Goal: Information Seeking & Learning: Learn about a topic

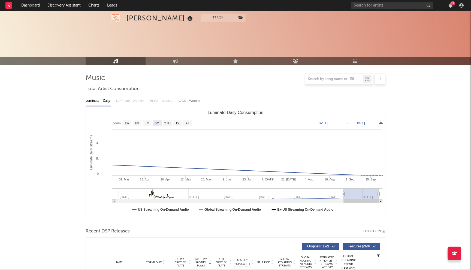
select select "6m"
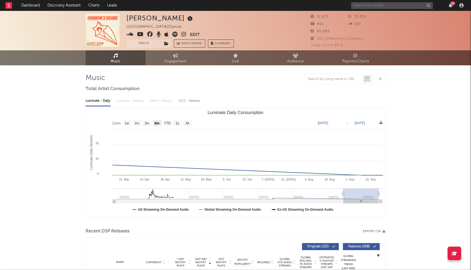
click at [376, 6] on input "text" at bounding box center [392, 5] width 82 height 7
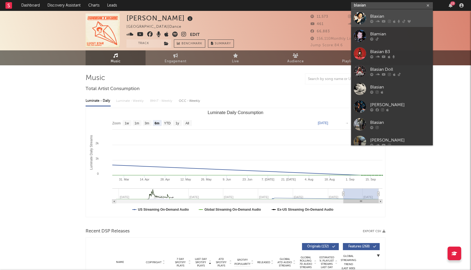
type input "blaxian"
click at [380, 16] on div "Blaxian" at bounding box center [400, 16] width 60 height 7
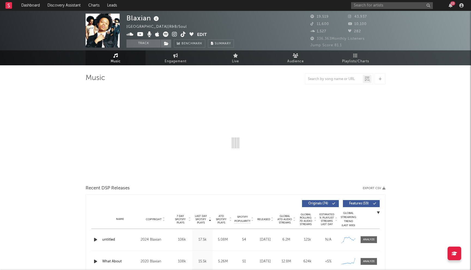
select select "6m"
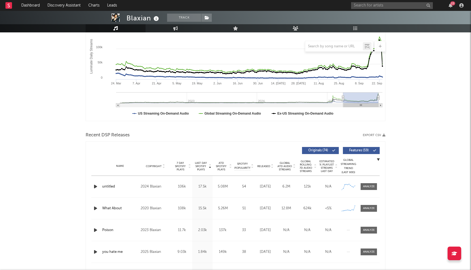
scroll to position [102, 0]
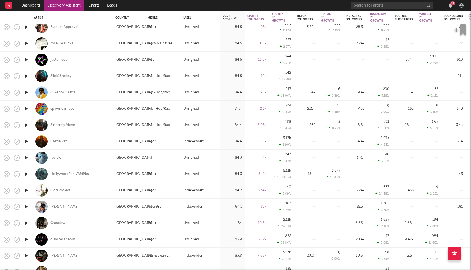
click at [70, 93] on div "Jukebox Saints" at bounding box center [62, 92] width 25 height 5
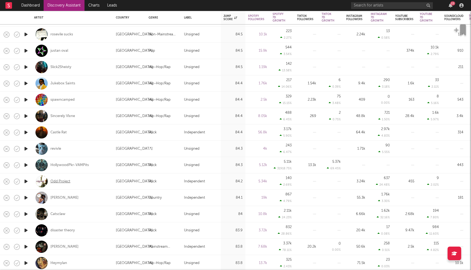
click at [62, 181] on div "Odd Project" at bounding box center [60, 181] width 20 height 5
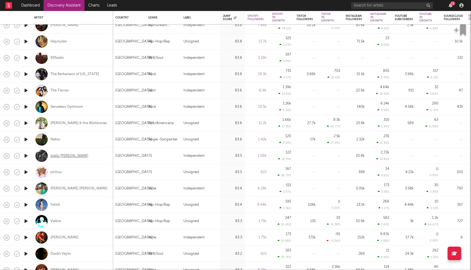
click at [63, 157] on div "static brian" at bounding box center [69, 156] width 38 height 5
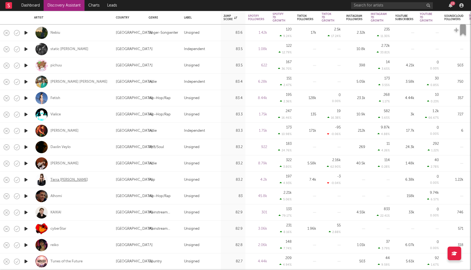
click at [64, 180] on div "Terra Renae" at bounding box center [69, 180] width 38 height 5
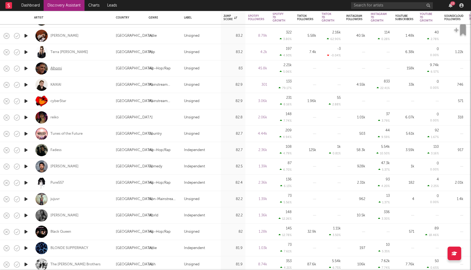
click at [56, 68] on div "Alhomí" at bounding box center [55, 68] width 11 height 5
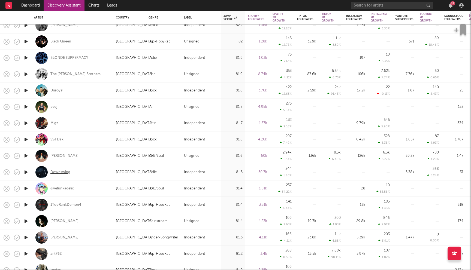
click at [65, 174] on div "Downswing" at bounding box center [60, 172] width 20 height 5
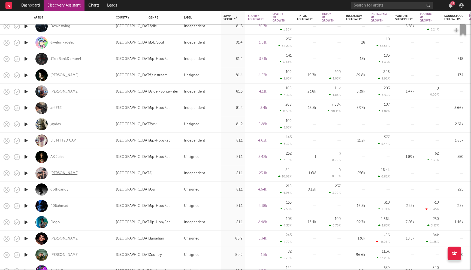
click at [65, 173] on div "Sasha Allen" at bounding box center [64, 173] width 28 height 5
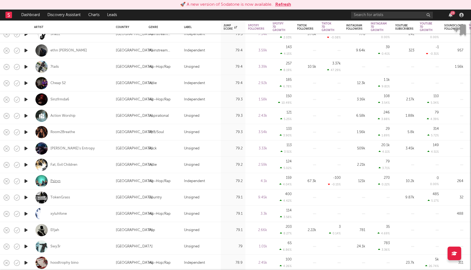
click at [58, 181] on div "Psiryn" at bounding box center [55, 181] width 10 height 5
click at [280, 2] on button "Refresh" at bounding box center [283, 4] width 16 height 7
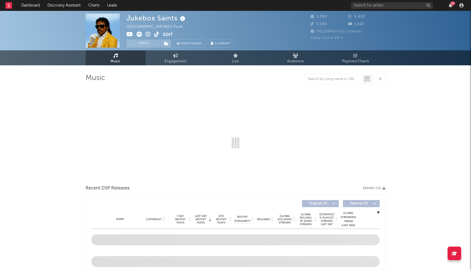
select select "1w"
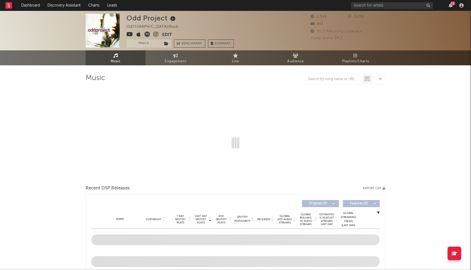
select select "1w"
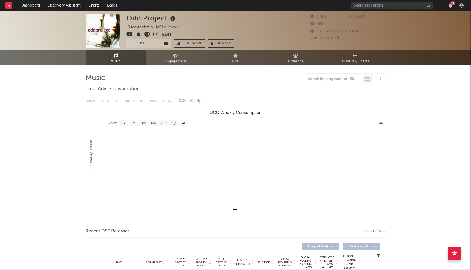
click at [157, 33] on icon at bounding box center [155, 34] width 5 height 5
click at [52, 8] on link "Discovery Assistant" at bounding box center [64, 5] width 41 height 11
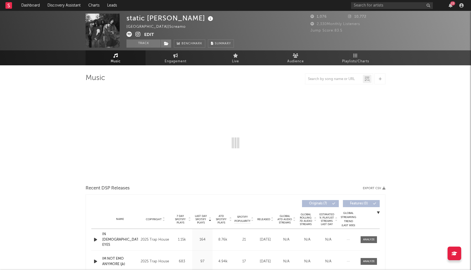
select select "1w"
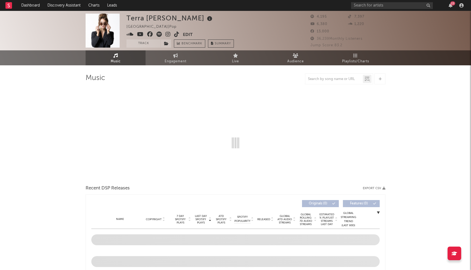
select select "1w"
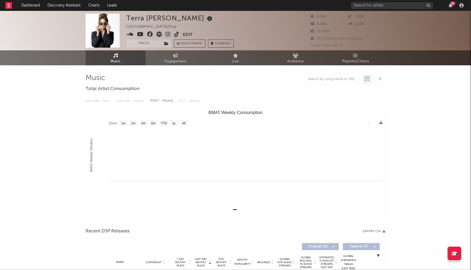
click at [149, 34] on icon at bounding box center [150, 34] width 6 height 5
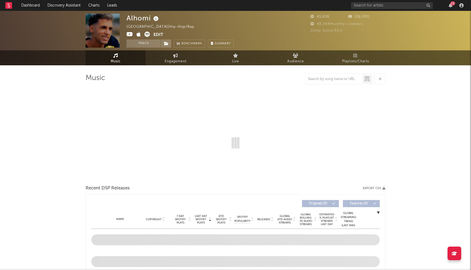
select select "6m"
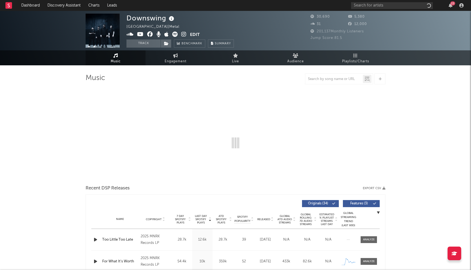
select select "6m"
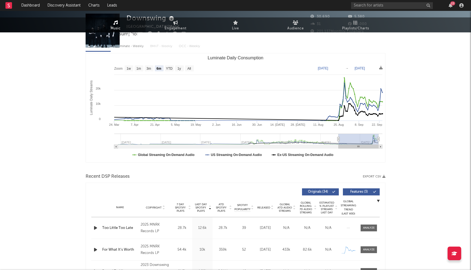
scroll to position [114, 0]
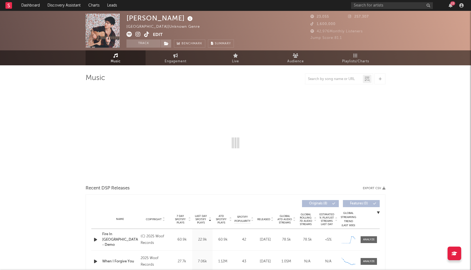
select select "6m"
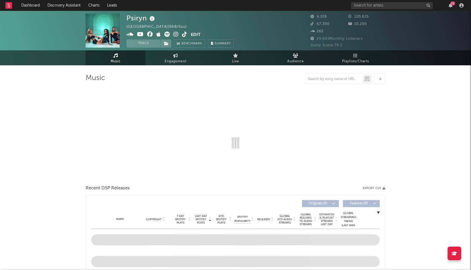
select select "6m"
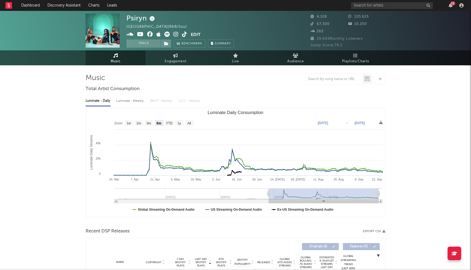
click at [150, 33] on icon at bounding box center [150, 34] width 6 height 5
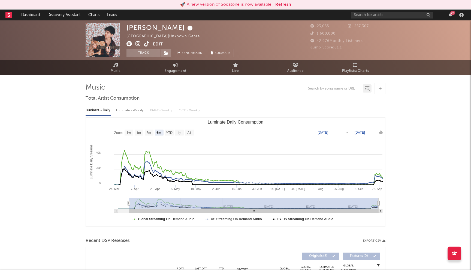
select select "6m"
click at [281, 5] on button "Refresh" at bounding box center [283, 4] width 16 height 7
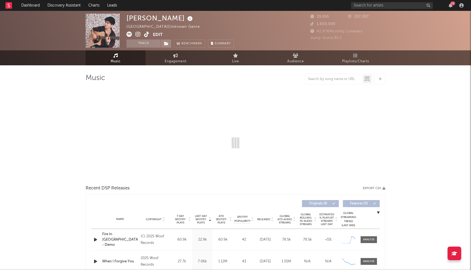
select select "6m"
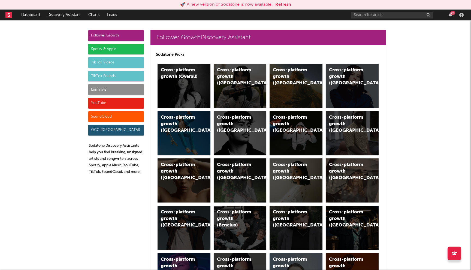
click at [281, 2] on button "Refresh" at bounding box center [283, 4] width 16 height 7
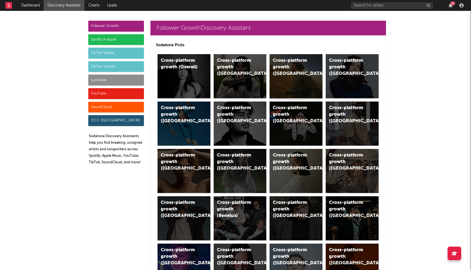
click at [300, 87] on div "Cross-platform growth ([GEOGRAPHIC_DATA])" at bounding box center [296, 76] width 53 height 44
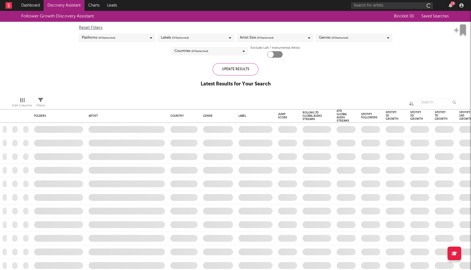
checkbox input "true"
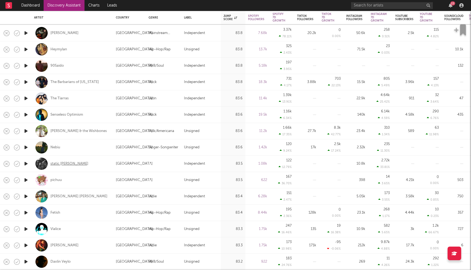
click at [64, 164] on div "static brian" at bounding box center [69, 164] width 38 height 5
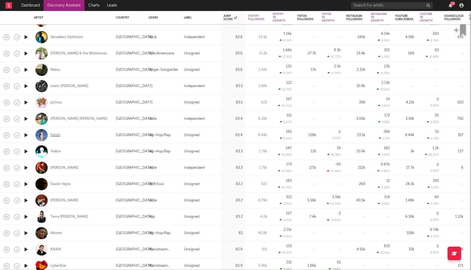
click at [56, 135] on div "Fetish" at bounding box center [55, 135] width 10 height 5
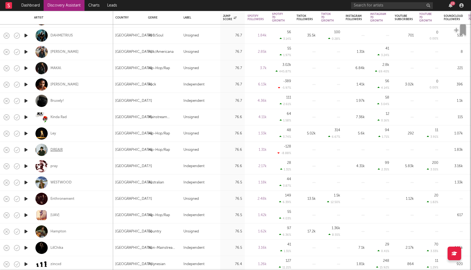
click at [61, 152] on div "DREAIR" at bounding box center [56, 150] width 12 height 5
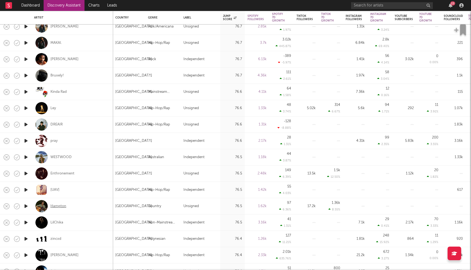
click at [57, 205] on div "Hampton" at bounding box center [58, 206] width 16 height 5
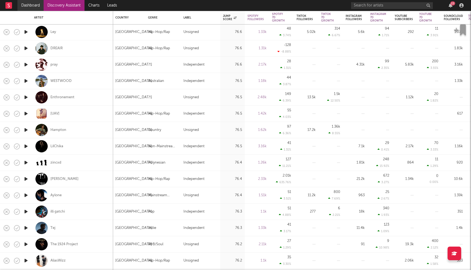
click at [31, 6] on link "Dashboard" at bounding box center [30, 5] width 26 height 11
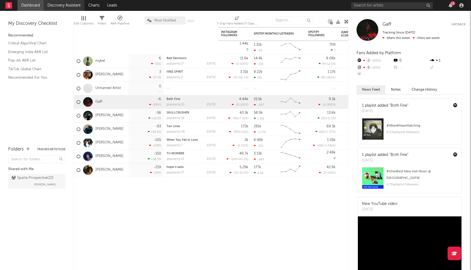
click at [65, 6] on link "Discovery Assistant" at bounding box center [64, 5] width 41 height 11
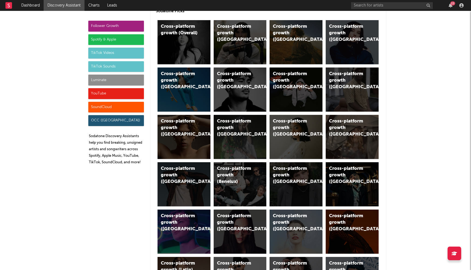
click at [117, 80] on div "Luminate" at bounding box center [116, 80] width 56 height 11
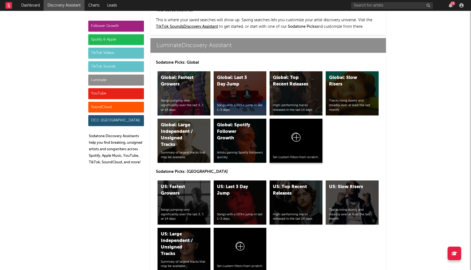
scroll to position [2391, 0]
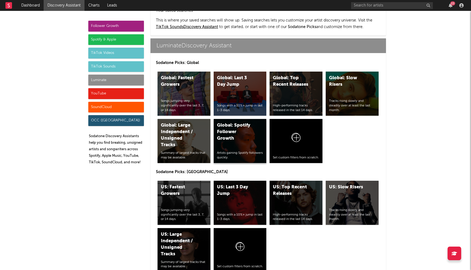
click at [244, 119] on div "Global: Spotify Follower Growth Artists gaining Spotify followers quickly." at bounding box center [240, 141] width 53 height 44
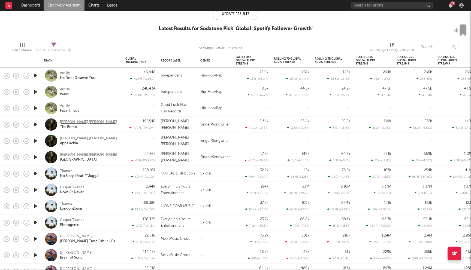
click at [80, 122] on div "Renee Christine" at bounding box center [88, 122] width 57 height 5
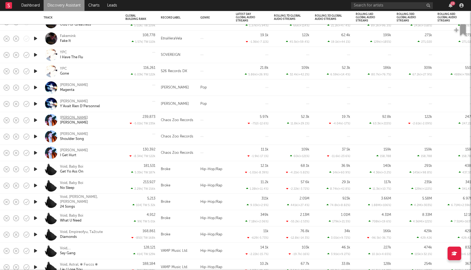
click at [72, 117] on div "Victor Jones" at bounding box center [74, 118] width 28 height 5
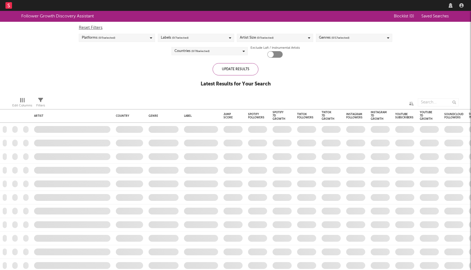
checkbox input "true"
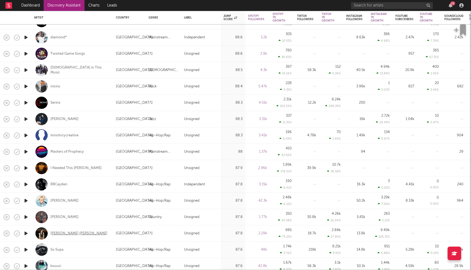
click at [58, 232] on div "[PERSON_NAME] [PERSON_NAME]" at bounding box center [78, 233] width 57 height 5
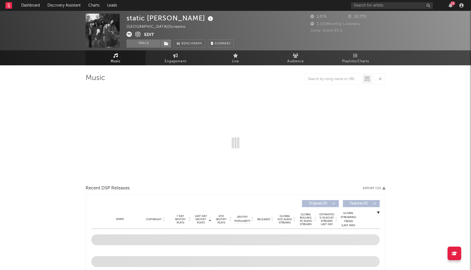
select select "1w"
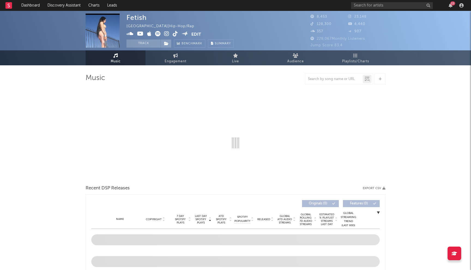
select select "6m"
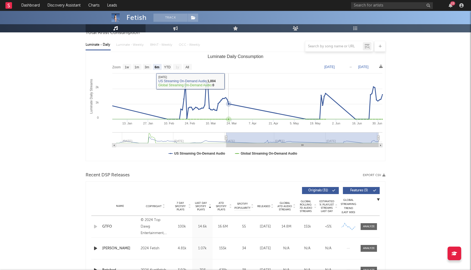
scroll to position [155, 0]
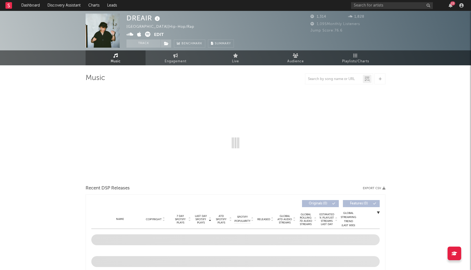
select select "1w"
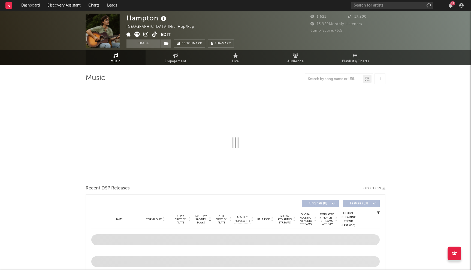
select select "6m"
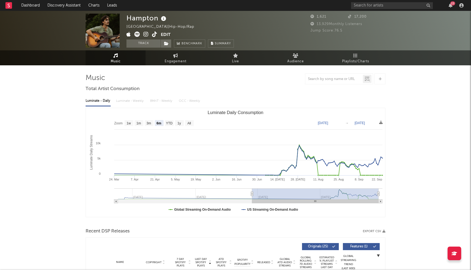
click at [145, 35] on icon at bounding box center [145, 34] width 5 height 5
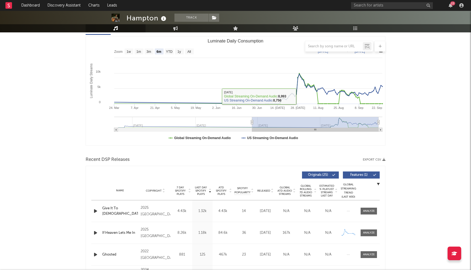
scroll to position [134, 0]
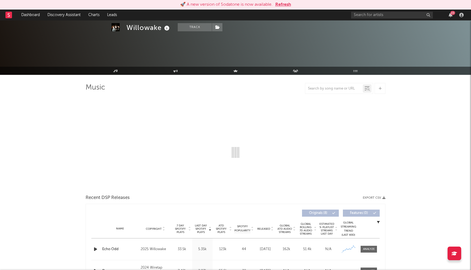
scroll to position [24, 0]
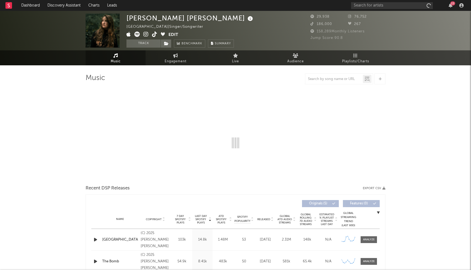
select select "1w"
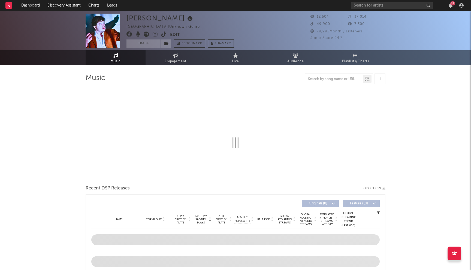
select select "1w"
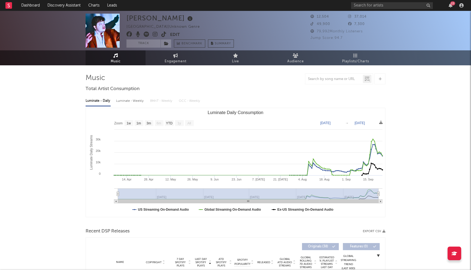
click at [129, 35] on icon at bounding box center [129, 34] width 6 height 5
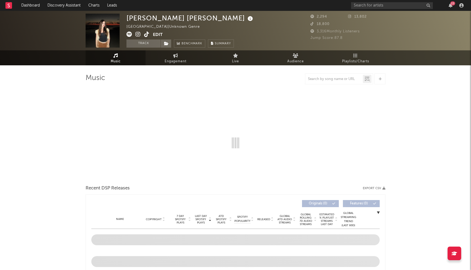
select select "1w"
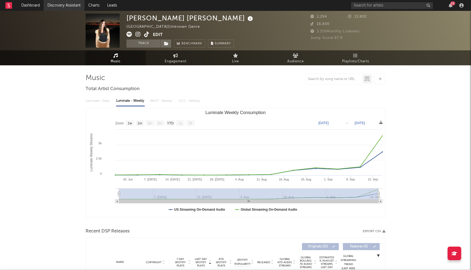
click at [68, 5] on link "Discovery Assistant" at bounding box center [64, 5] width 41 height 11
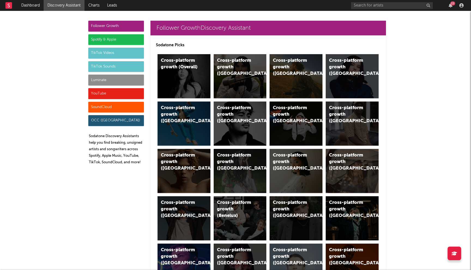
click at [122, 40] on div "Spotify & Apple" at bounding box center [116, 39] width 56 height 11
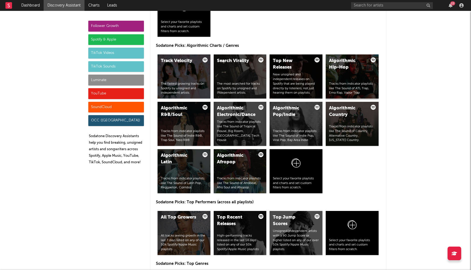
scroll to position [661, 0]
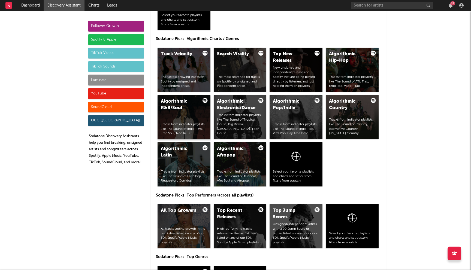
click at [197, 114] on div "Algorithmic R&B/Soul Tracks from indicator playlists like The Sound of Indie R&…" at bounding box center [184, 117] width 53 height 44
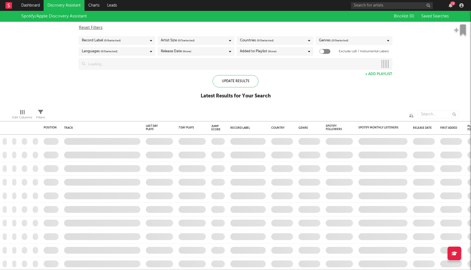
checkbox input "true"
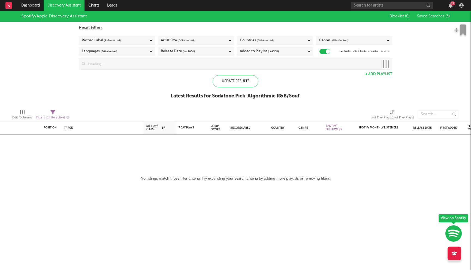
click at [157, 67] on input at bounding box center [231, 64] width 293 height 11
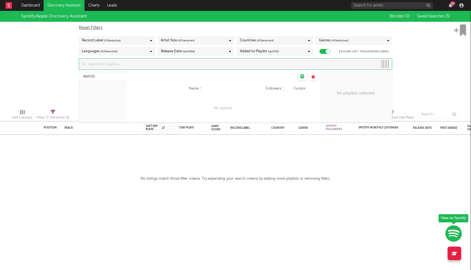
click at [54, 56] on div "Spotify/Apple Discovery Assistant Blocklist ( 0 ) Saved Searches ( 3 ) Reset Fi…" at bounding box center [235, 58] width 471 height 94
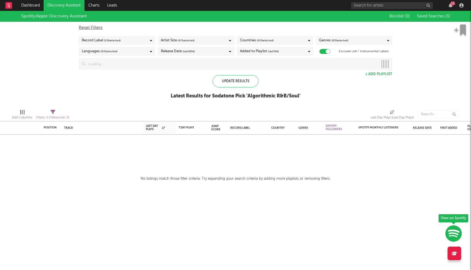
click at [271, 40] on span "( 0 / 0 selected)" at bounding box center [265, 40] width 17 height 7
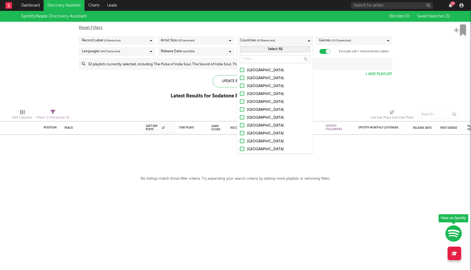
click at [242, 70] on div at bounding box center [242, 70] width 4 height 4
click at [240, 70] on input "[GEOGRAPHIC_DATA]" at bounding box center [240, 70] width 0 height 7
click at [242, 76] on div at bounding box center [242, 78] width 4 height 4
click at [240, 76] on input "Australia" at bounding box center [240, 78] width 0 height 7
click at [242, 84] on div at bounding box center [242, 86] width 4 height 4
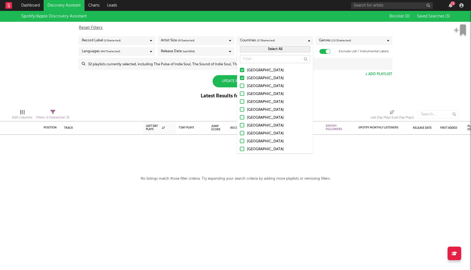
click at [240, 84] on input "Canada" at bounding box center [240, 86] width 0 height 7
click at [242, 93] on div at bounding box center [242, 94] width 4 height 4
click at [240, 93] on input "United Kingdom" at bounding box center [240, 94] width 0 height 7
click at [242, 101] on div at bounding box center [242, 101] width 4 height 4
click at [240, 101] on input "Ireland" at bounding box center [240, 102] width 0 height 7
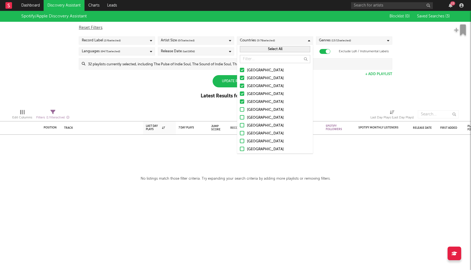
click at [242, 108] on div at bounding box center [242, 109] width 4 height 4
click at [240, 108] on input "Germany" at bounding box center [240, 110] width 0 height 7
click at [242, 115] on div at bounding box center [242, 117] width 4 height 4
click at [240, 115] on input "Belgium" at bounding box center [240, 118] width 0 height 7
click at [243, 124] on div at bounding box center [242, 125] width 4 height 4
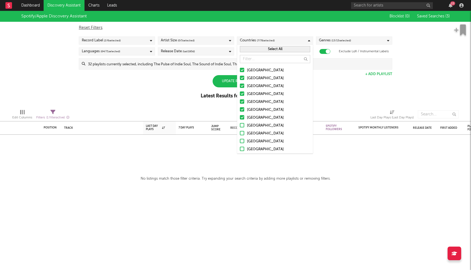
click at [240, 124] on input "France" at bounding box center [240, 126] width 0 height 7
click at [242, 133] on div at bounding box center [242, 133] width 4 height 4
click at [240, 133] on input "Netherlands" at bounding box center [240, 134] width 0 height 7
click at [242, 142] on div at bounding box center [242, 141] width 4 height 4
click at [240, 142] on input "Austria" at bounding box center [240, 141] width 0 height 7
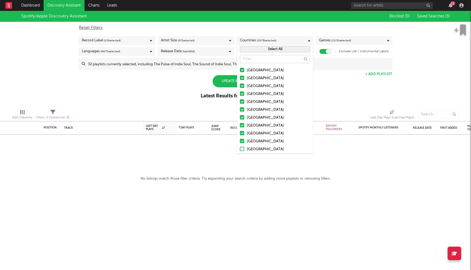
click at [242, 152] on label "Switzerland" at bounding box center [275, 149] width 70 height 7
click at [240, 152] on input "Switzerland" at bounding box center [240, 149] width 0 height 7
click at [191, 112] on div at bounding box center [145, 115] width 142 height 14
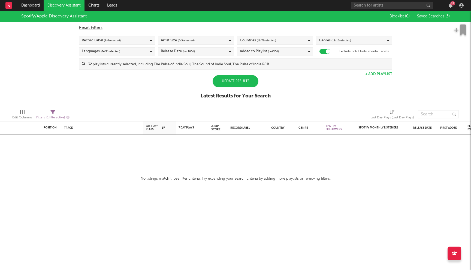
click at [180, 65] on input at bounding box center [238, 64] width 307 height 11
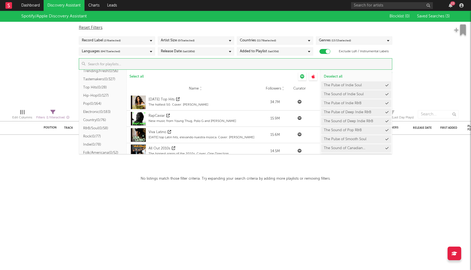
scroll to position [29, 0]
click at [103, 129] on button "R&B/Soul ( 0/58 )" at bounding box center [103, 129] width 48 height 8
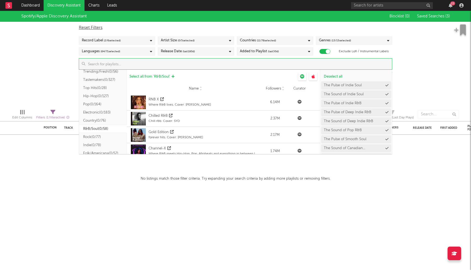
click at [144, 75] on span "Select all from ' R&B/Soul '" at bounding box center [149, 77] width 41 height 4
click at [15, 54] on div "Spotify/Apple Discovery Assistant Blocklist ( 0 ) Saved Searches ( 3 ) Reset Fi…" at bounding box center [235, 58] width 471 height 94
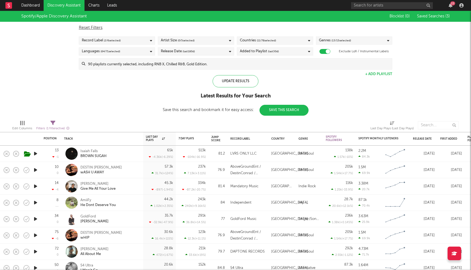
click at [189, 41] on span "( 0 / 5 selected)" at bounding box center [186, 40] width 17 height 7
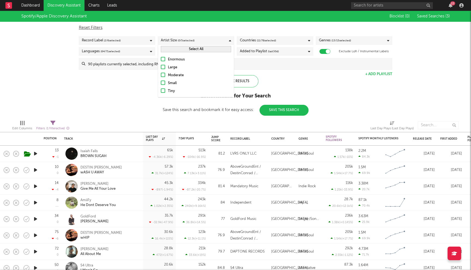
click at [179, 75] on div "Moderate" at bounding box center [199, 75] width 63 height 7
click at [161, 75] on input "Moderate" at bounding box center [161, 75] width 0 height 7
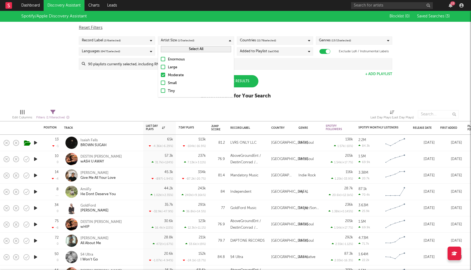
click at [176, 82] on div "Small" at bounding box center [199, 83] width 63 height 7
click at [161, 82] on input "Small" at bounding box center [161, 83] width 0 height 7
click at [174, 90] on div "Tiny" at bounding box center [199, 91] width 63 height 7
click at [161, 90] on input "Tiny" at bounding box center [161, 91] width 0 height 7
click at [118, 96] on div "Spotify/Apple Discovery Assistant Blocklist ( 0 ) Saved Searches ( 3 ) Reset Fi…" at bounding box center [235, 58] width 471 height 94
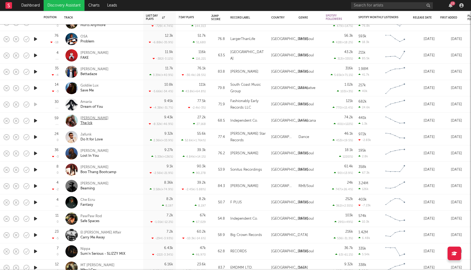
click at [89, 119] on div "Trousdale" at bounding box center [94, 118] width 28 height 5
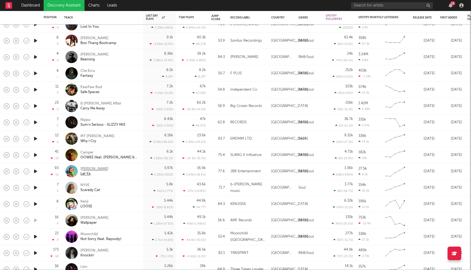
click at [100, 170] on div "Autumn Paige" at bounding box center [94, 169] width 28 height 5
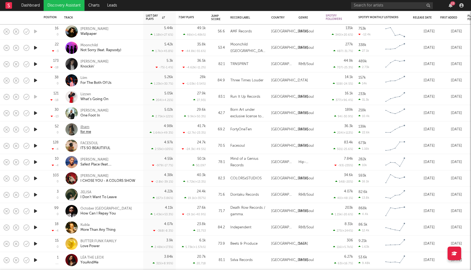
click at [83, 126] on div "ilham" at bounding box center [85, 127] width 11 height 5
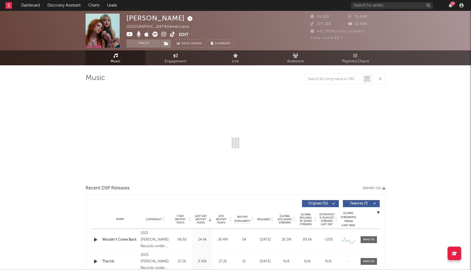
select select "6m"
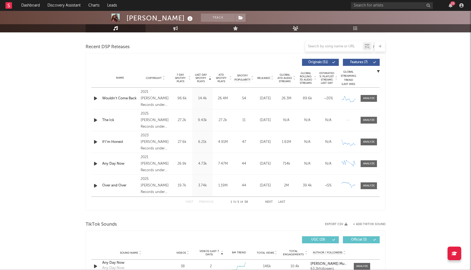
scroll to position [184, 0]
click at [263, 76] on div "Name Copyright Label Album Names Composer Names 7 Day Spotify Plays Last Day Sp…" at bounding box center [235, 78] width 288 height 19
click at [263, 77] on span "Released" at bounding box center [263, 78] width 13 height 3
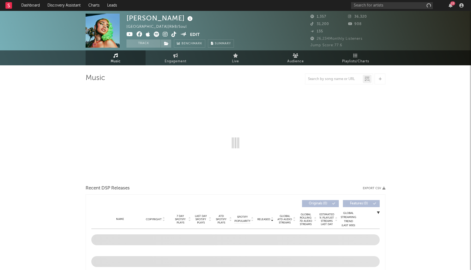
select select "6m"
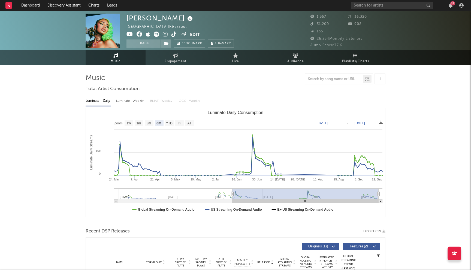
click at [139, 33] on icon at bounding box center [140, 34] width 6 height 5
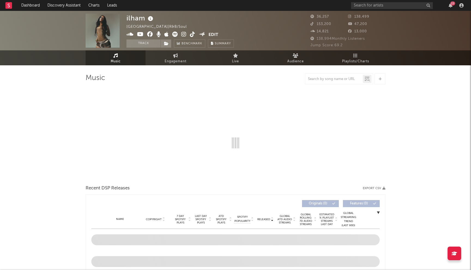
select select "6m"
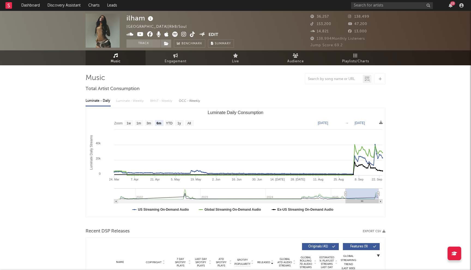
click at [149, 36] on icon at bounding box center [150, 34] width 6 height 5
